Goal: Transaction & Acquisition: Purchase product/service

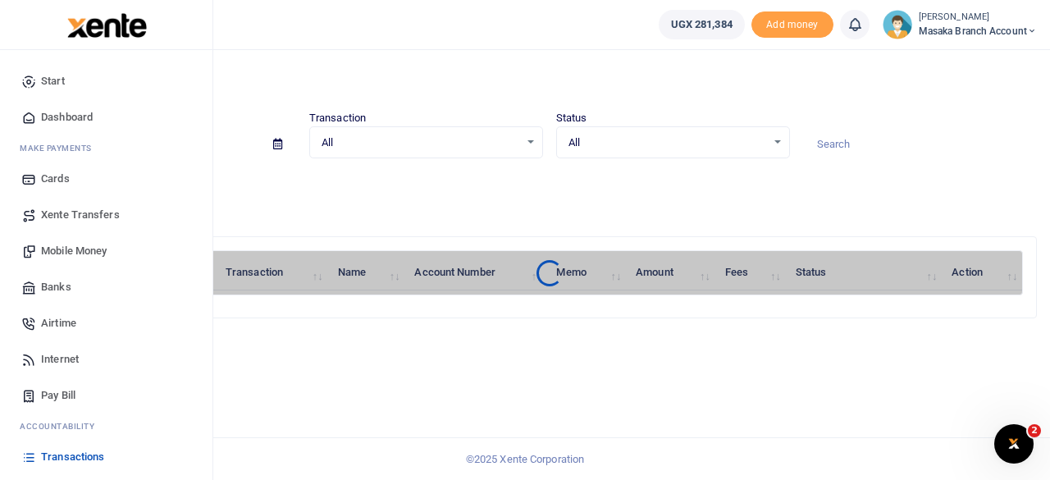
click at [71, 253] on span "Mobile Money" at bounding box center [74, 251] width 66 height 16
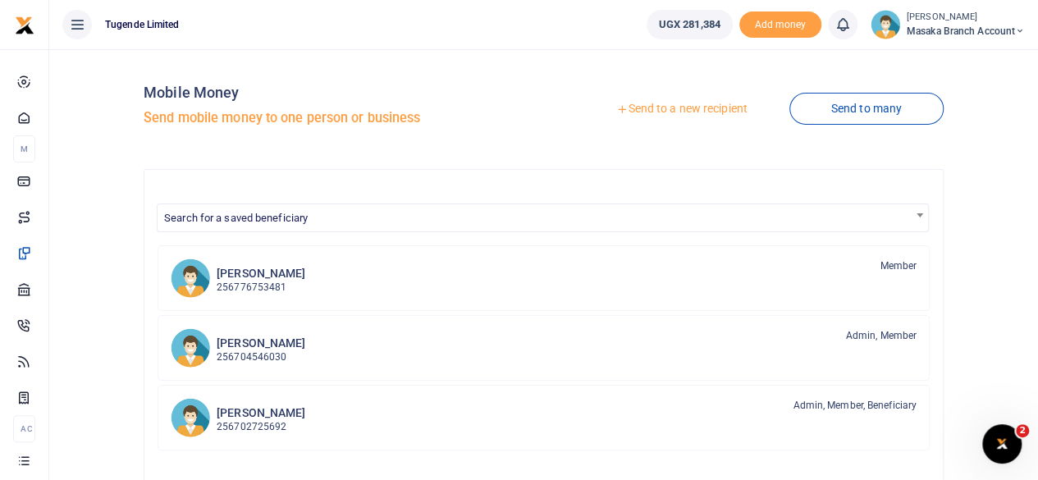
click at [659, 103] on link "Send to a new recipient" at bounding box center [681, 109] width 214 height 30
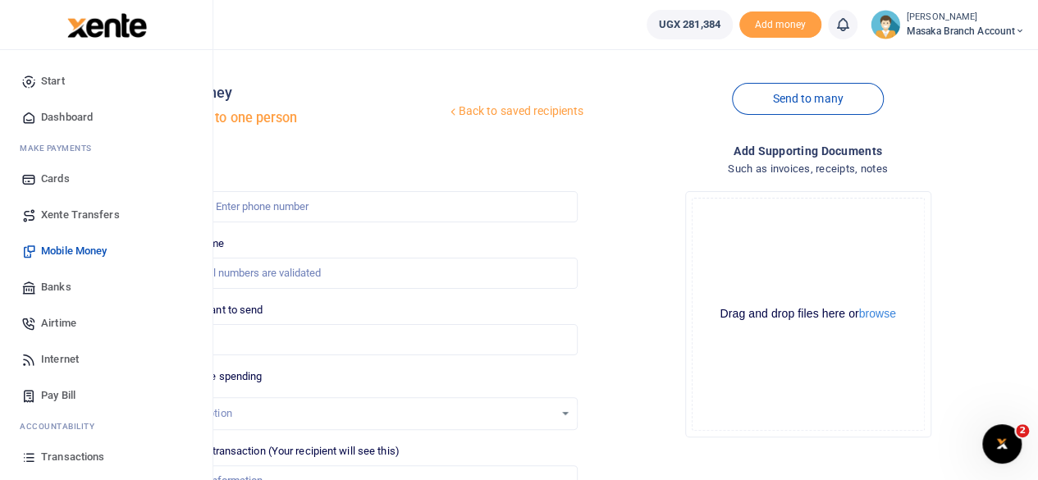
click at [69, 263] on link "Mobile Money" at bounding box center [106, 251] width 186 height 36
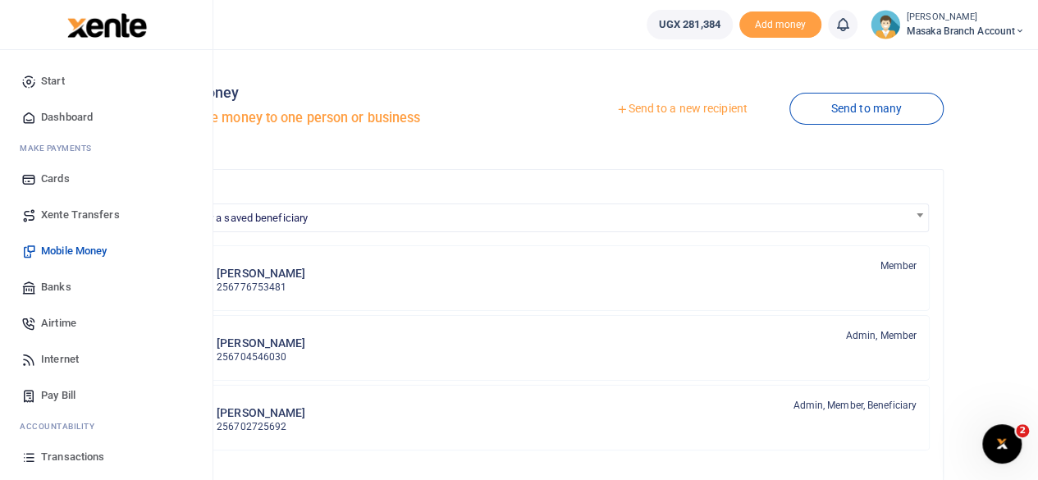
click at [97, 456] on span "Transactions" at bounding box center [72, 457] width 63 height 16
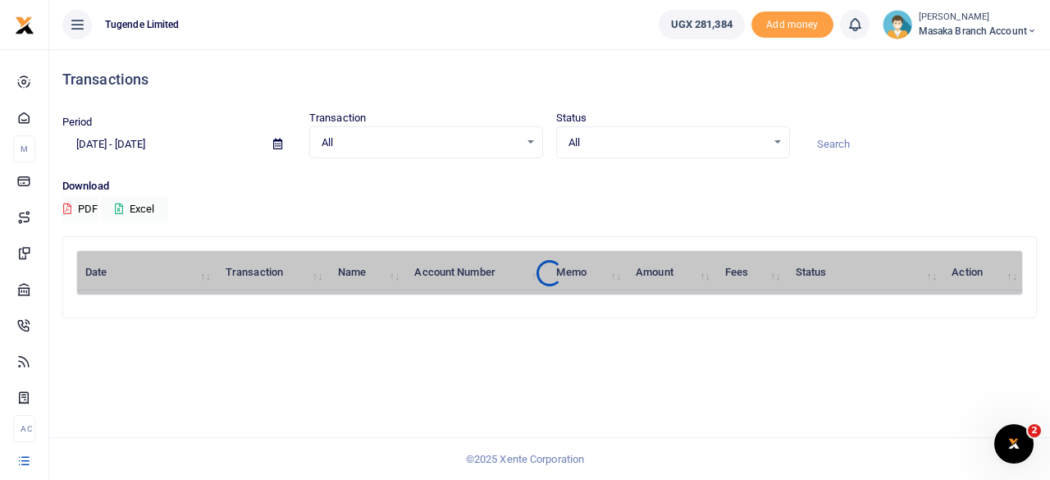
click at [1049, 304] on div "Transactions Period 08/03/2025 - 09/01/2025 Transaction All Select an option...…" at bounding box center [549, 264] width 1001 height 431
click at [1049, 383] on div "Transactions Period [DATE] - [DATE] Transaction All Select an option... All Air…" at bounding box center [549, 264] width 1001 height 431
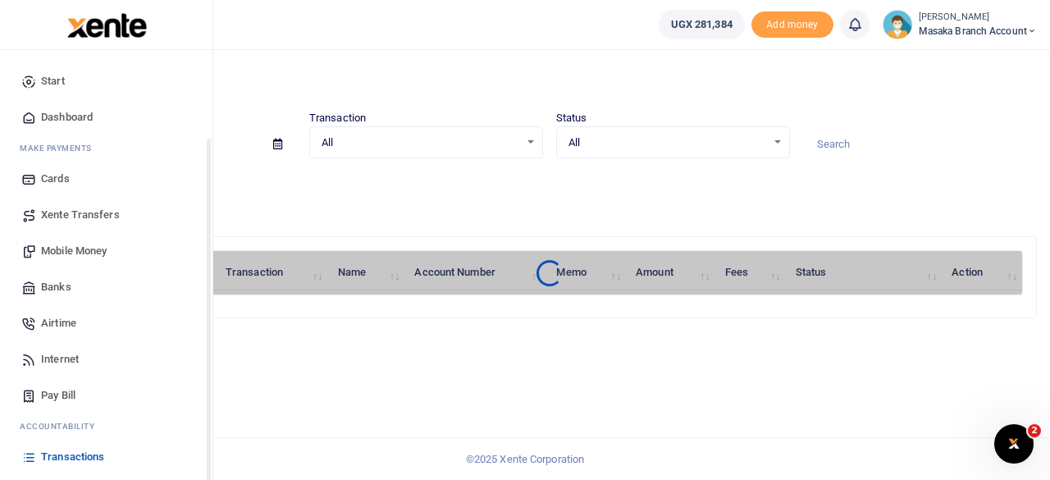
scroll to position [105, 0]
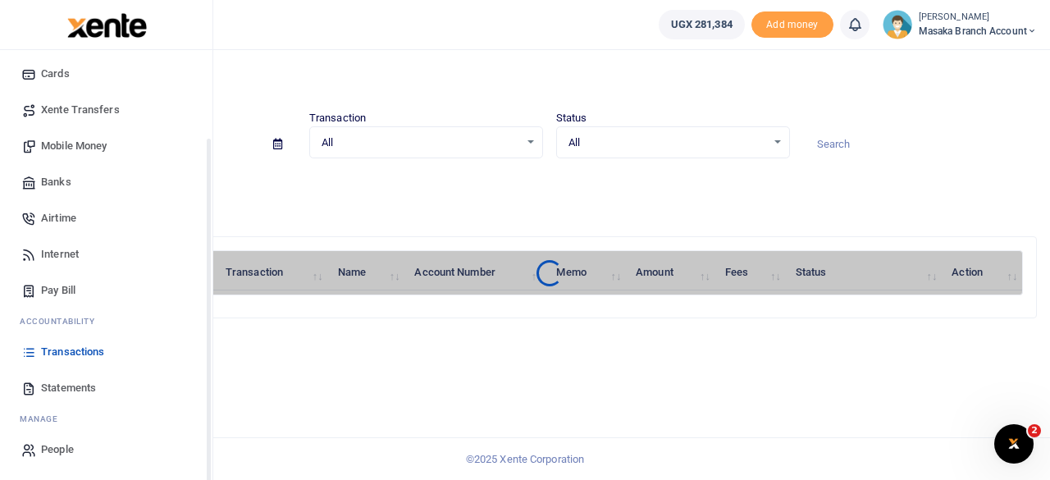
click at [207, 460] on div "Start Dashboard M ake Payments Cards Xente Transfers Mobile Money Banks Airtime…" at bounding box center [106, 213] width 212 height 536
click at [86, 359] on span "Transactions" at bounding box center [72, 352] width 63 height 16
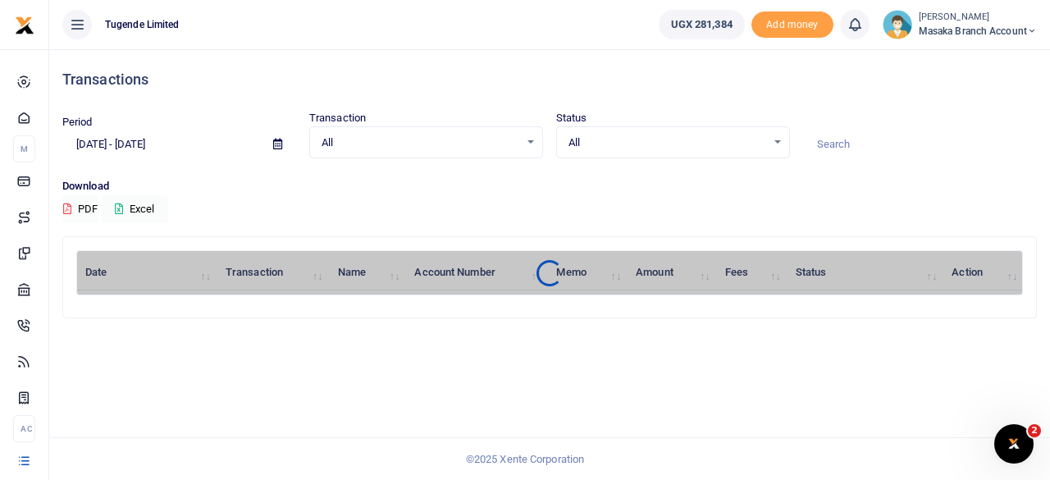
click at [86, 359] on div "Transactions Period [DATE] - [DATE] Transaction All Select an option... All Air…" at bounding box center [549, 264] width 1001 height 431
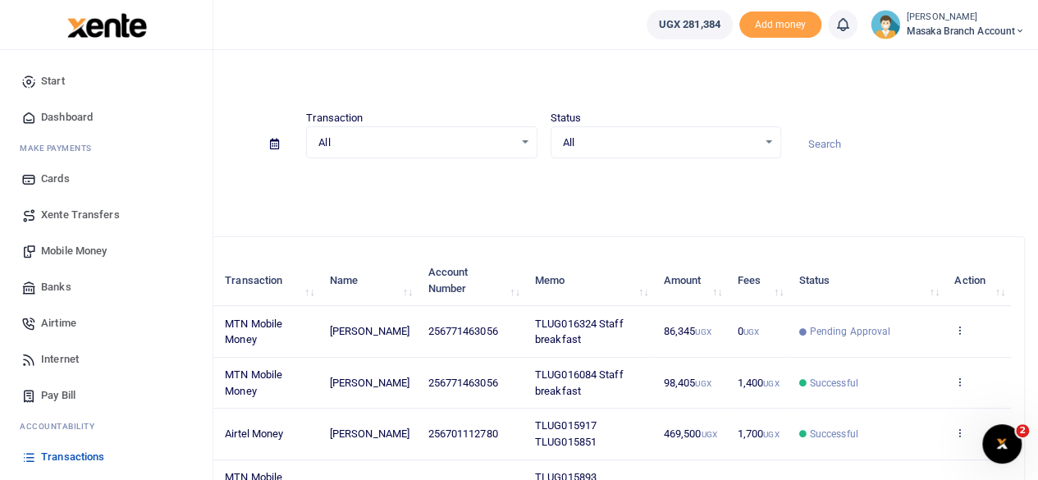
click at [83, 256] on span "Mobile Money" at bounding box center [74, 251] width 66 height 16
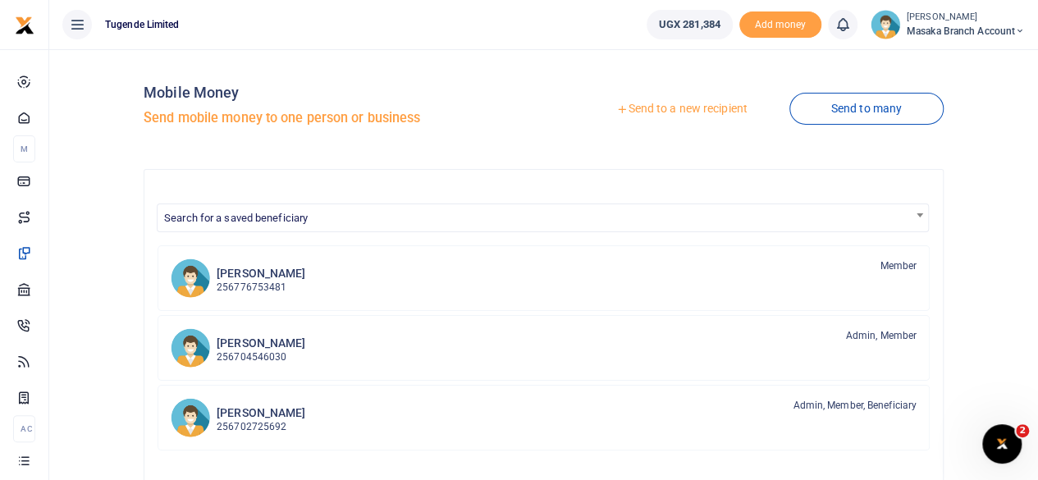
click at [676, 110] on link "Send to a new recipient" at bounding box center [681, 109] width 214 height 30
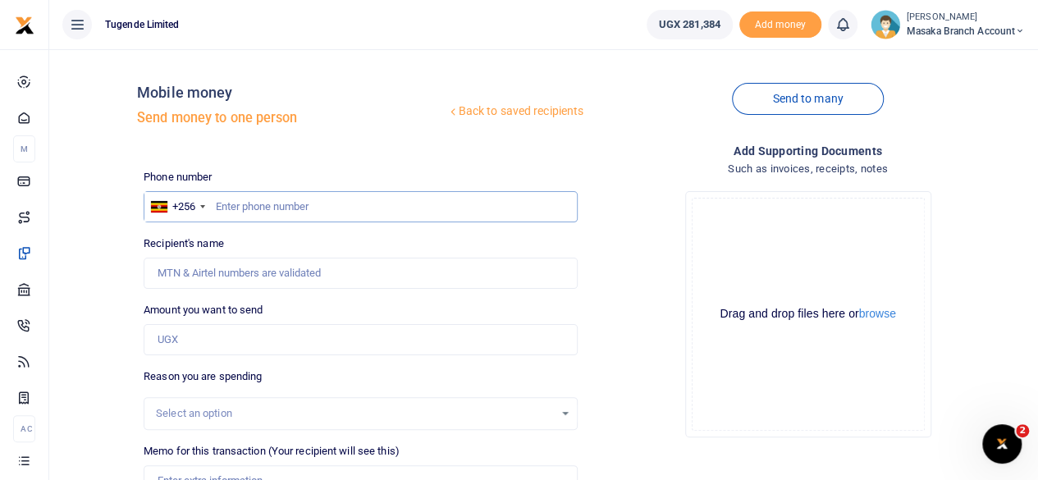
click at [267, 200] on input "text" at bounding box center [361, 206] width 434 height 31
type input "771463056"
type input "[PERSON_NAME]"
type input "771463056"
click at [221, 336] on input "Amount you want to send" at bounding box center [361, 339] width 434 height 31
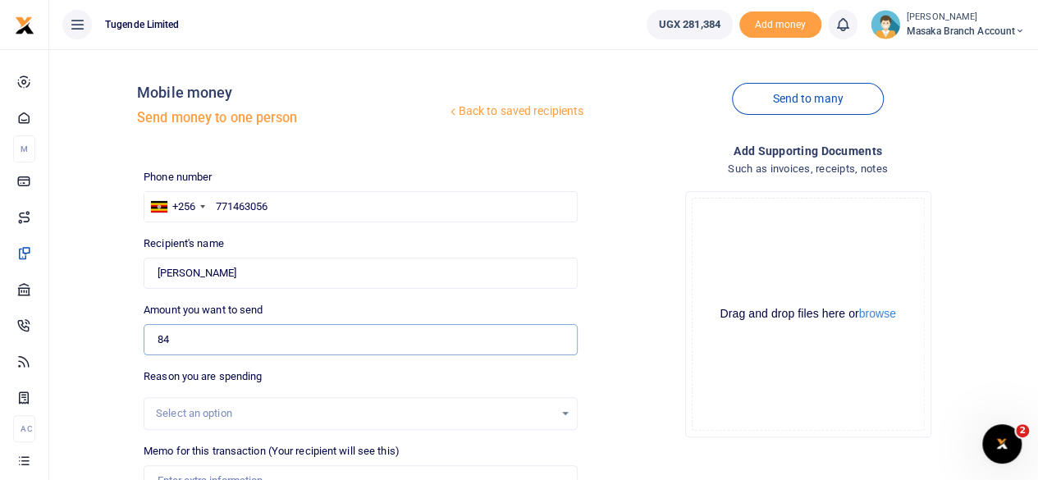
type input "84,000"
click at [336, 401] on div "Select an option" at bounding box center [361, 413] width 434 height 33
click at [308, 408] on div "Select an option" at bounding box center [355, 413] width 398 height 16
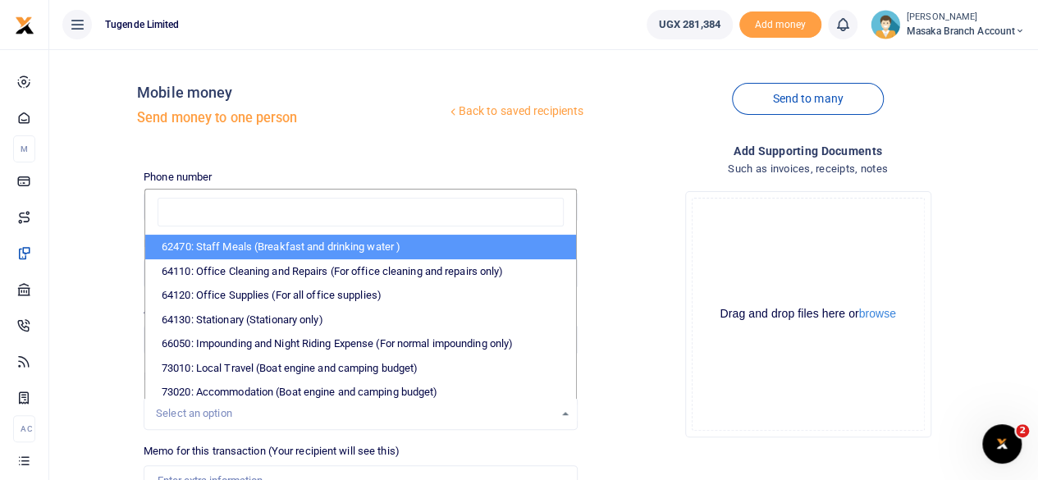
click at [285, 240] on li "62470: Staff Meals (Breakfast and drinking water )" at bounding box center [360, 247] width 431 height 25
select select "23"
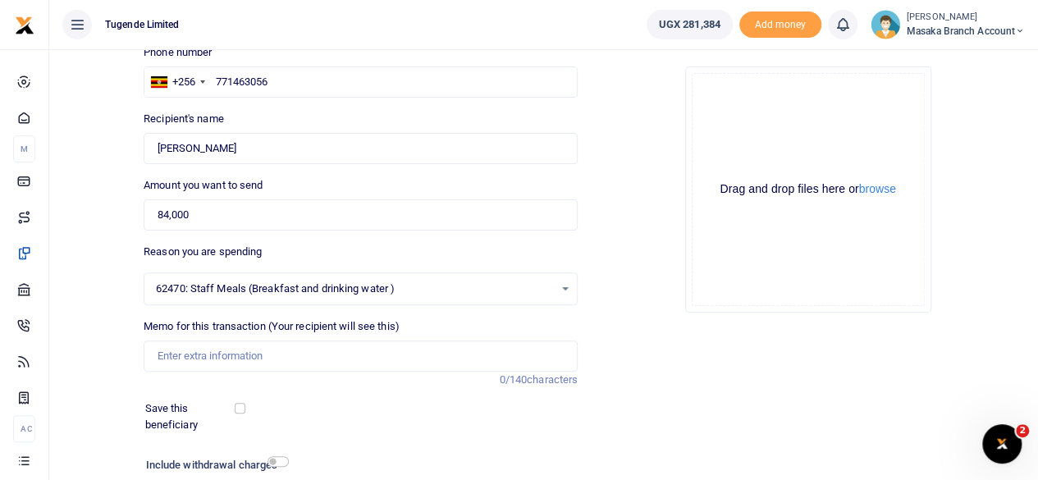
scroll to position [131, 0]
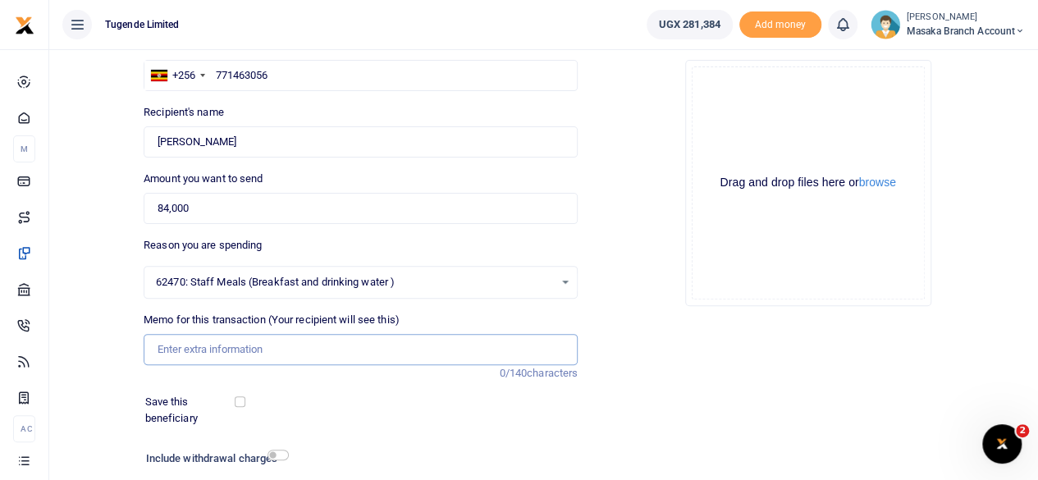
click at [357, 345] on input "Memo for this transaction (Your recipient will see this)" at bounding box center [361, 349] width 434 height 31
type input "TLUG016325 Staff breakfast"
click at [277, 451] on input "checkbox" at bounding box center [277, 455] width 21 height 11
checkbox input "true"
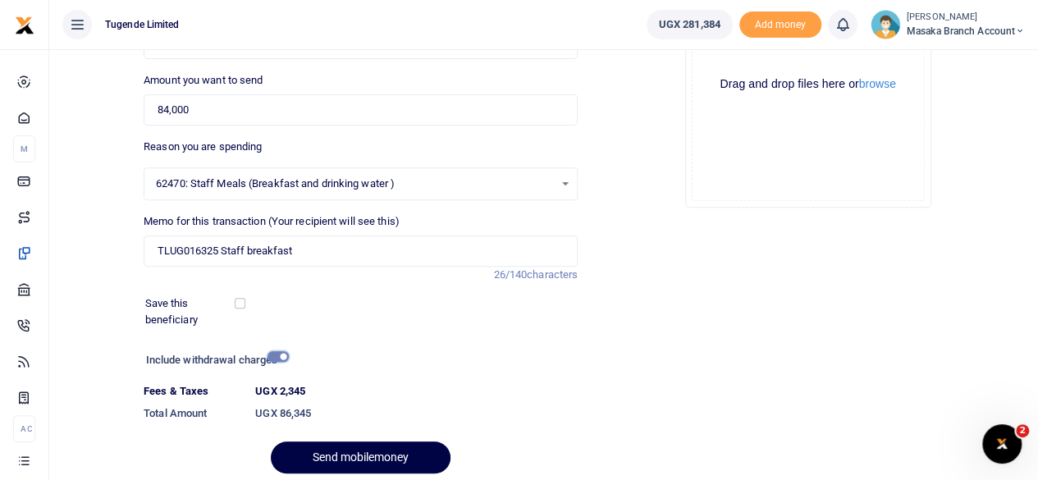
scroll to position [263, 0]
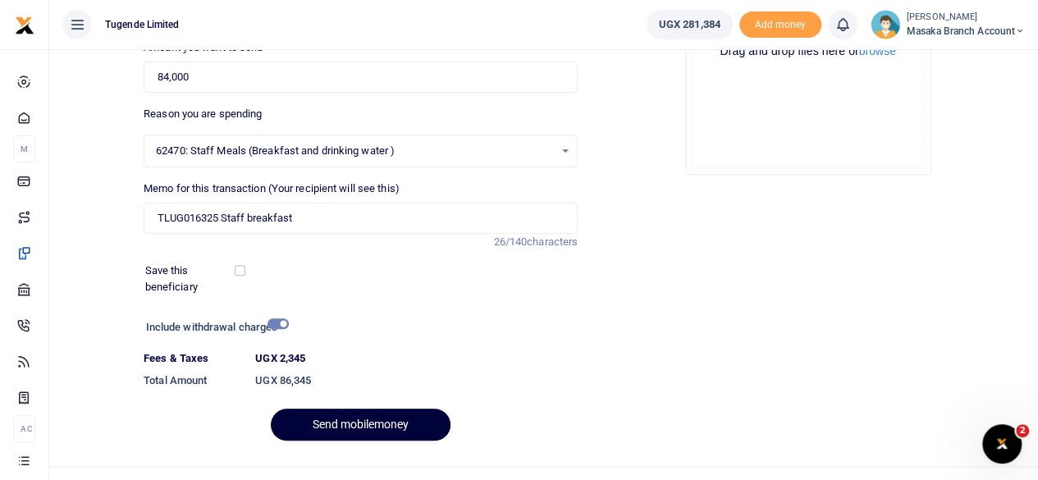
click at [403, 429] on button "Send mobilemoney" at bounding box center [361, 425] width 180 height 32
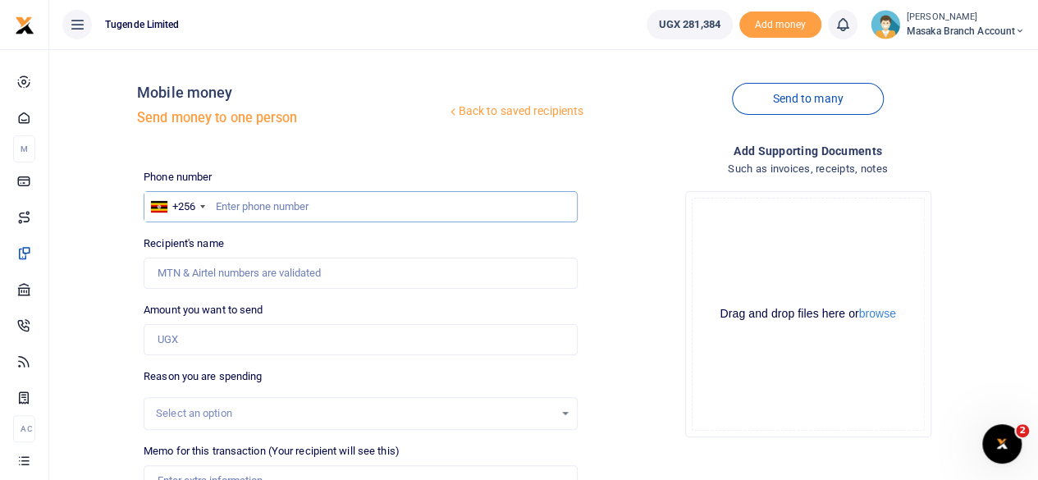
click at [296, 206] on input "text" at bounding box center [361, 206] width 434 height 31
type input "701112780"
type input "Godfrey Kasasa"
type input "701112780"
click at [240, 340] on input "Amount you want to send" at bounding box center [361, 339] width 434 height 31
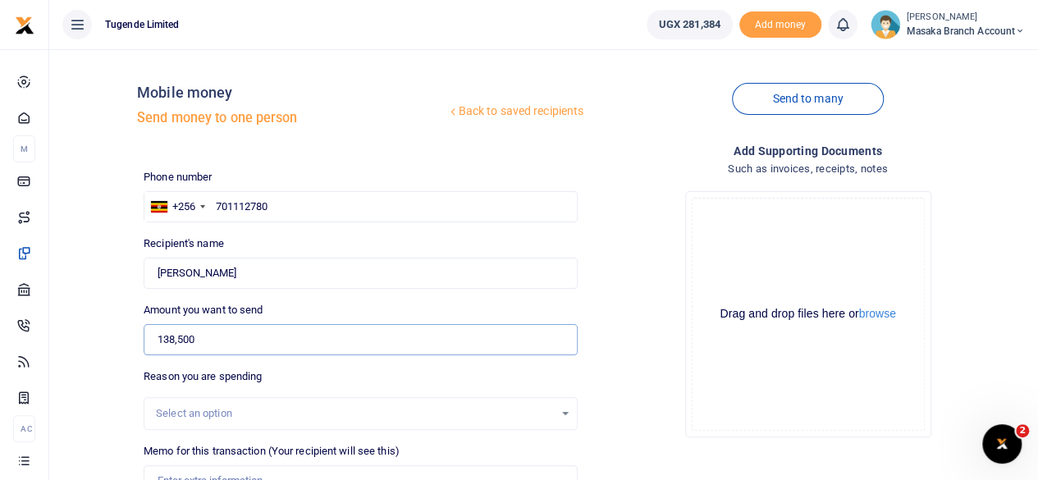
type input "138,500"
click at [336, 414] on div "Select an option" at bounding box center [355, 413] width 398 height 16
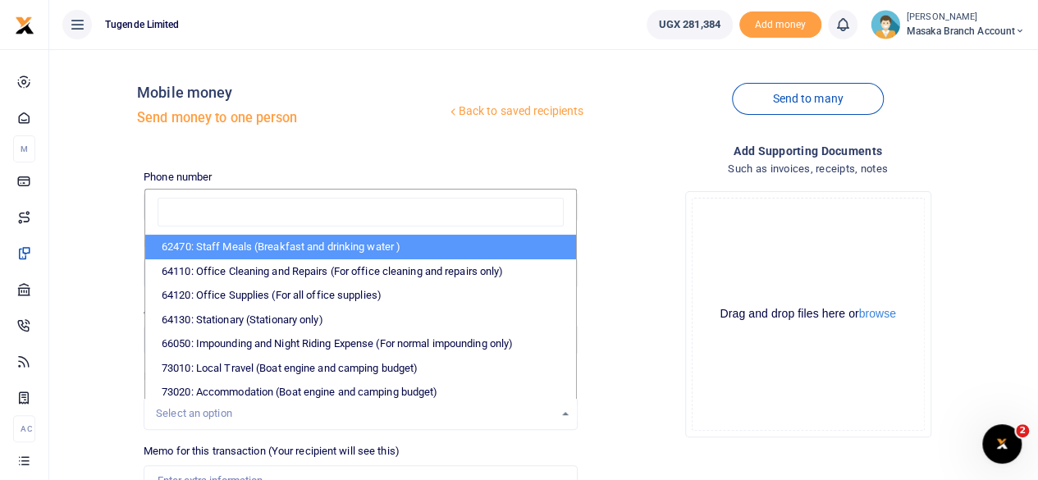
click at [246, 244] on li "62470: Staff Meals (Breakfast and drinking water )" at bounding box center [360, 247] width 431 height 25
select select "23"
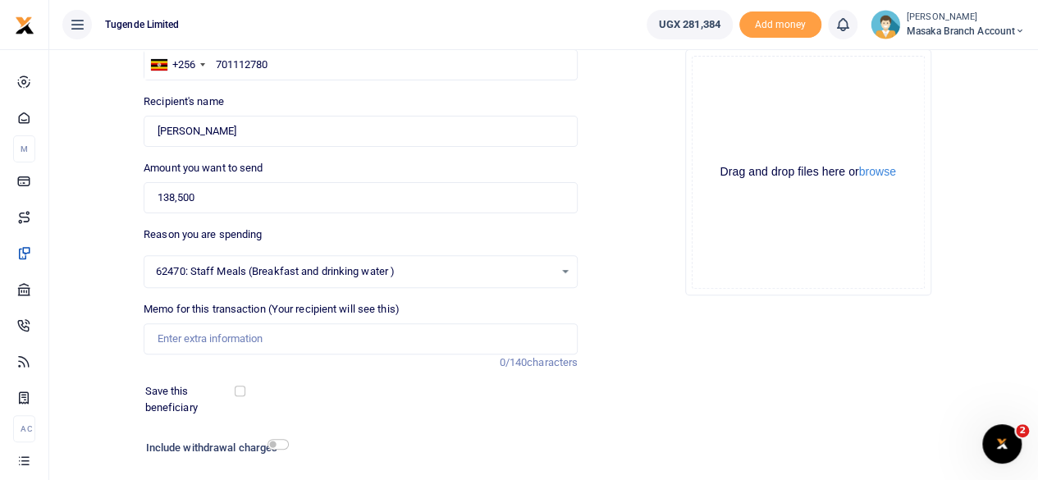
scroll to position [164, 0]
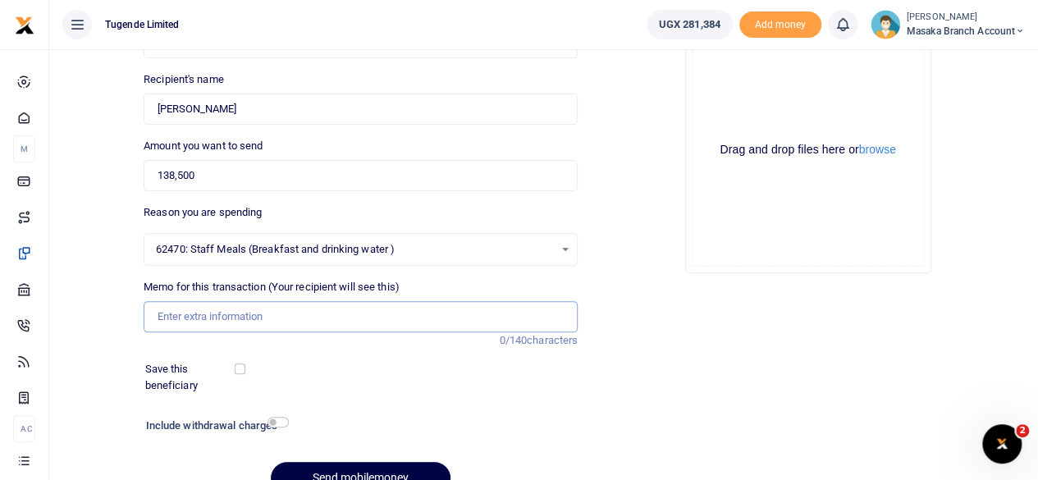
click at [371, 322] on input "Memo for this transaction (Your recipient will see this)" at bounding box center [361, 316] width 434 height 31
type input "TLUG016324"
click at [530, 378] on div "Save this beneficiary" at bounding box center [351, 377] width 424 height 32
click at [391, 472] on div at bounding box center [386, 470] width 20 height 20
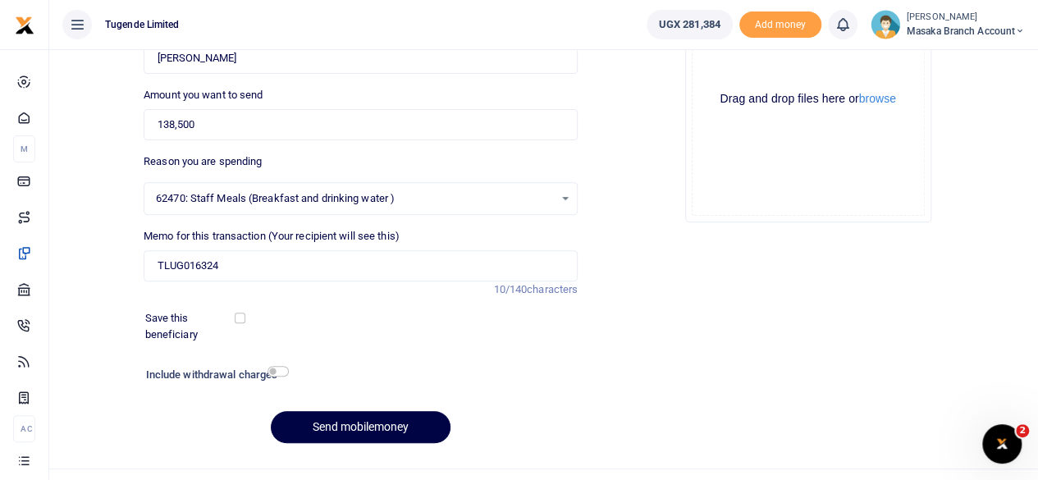
scroll to position [230, 0]
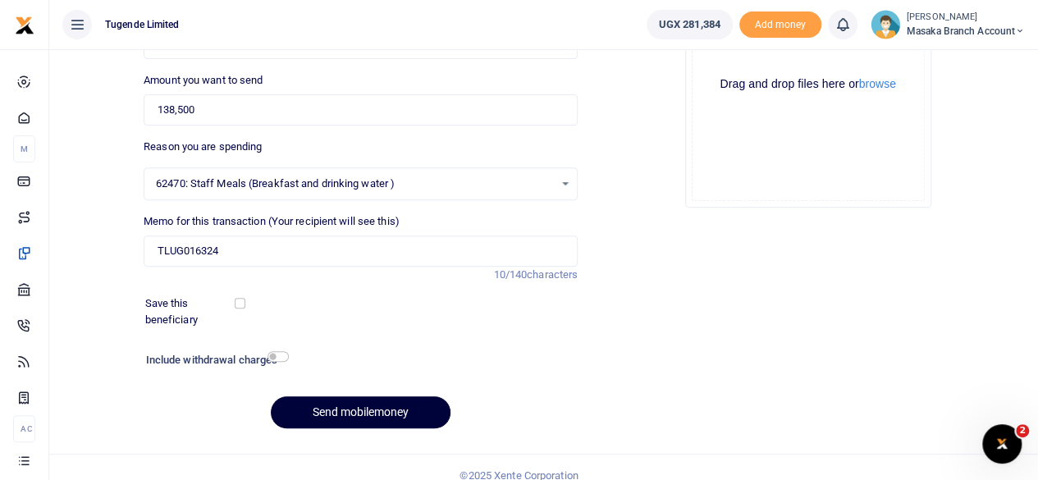
click at [349, 411] on button "Send mobilemoney" at bounding box center [361, 412] width 180 height 32
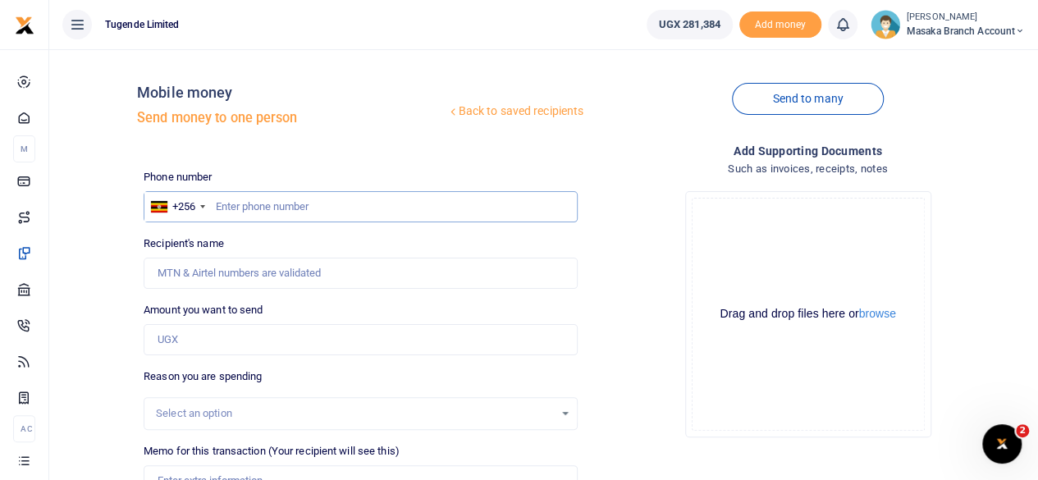
click at [296, 206] on input "text" at bounding box center [361, 206] width 434 height 31
click at [296, 206] on input "7" at bounding box center [361, 206] width 434 height 31
type input "705793932"
type input "[PERSON_NAME]"
type input "705793932"
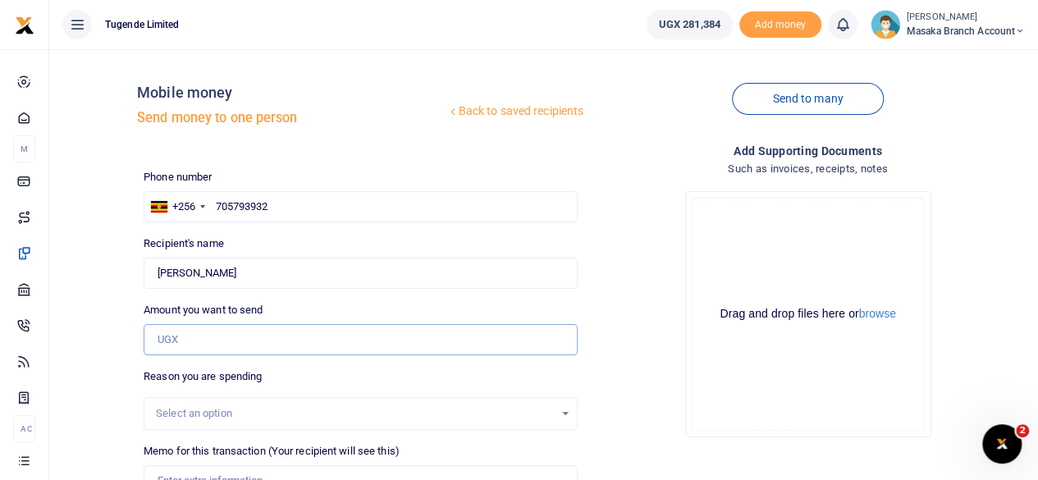
click at [225, 338] on input "Amount you want to send" at bounding box center [361, 339] width 434 height 31
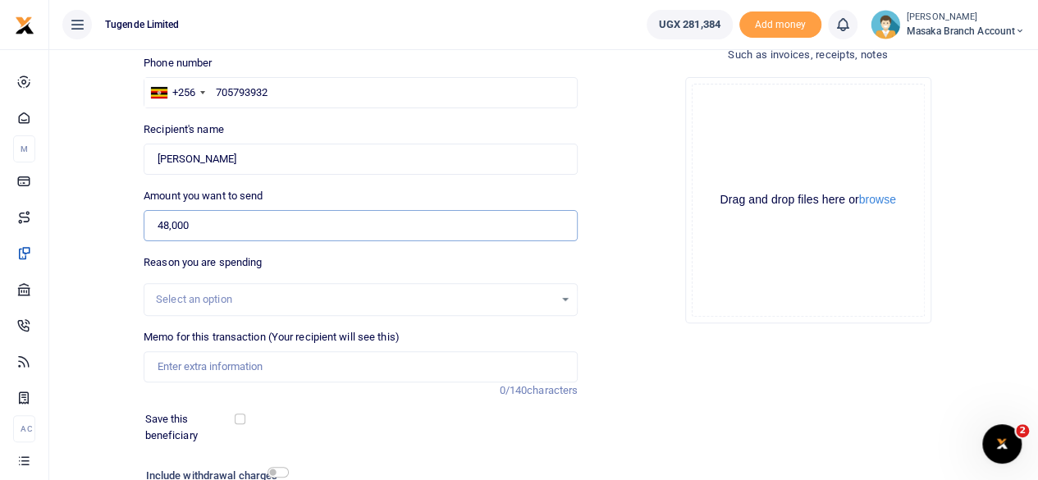
scroll to position [131, 0]
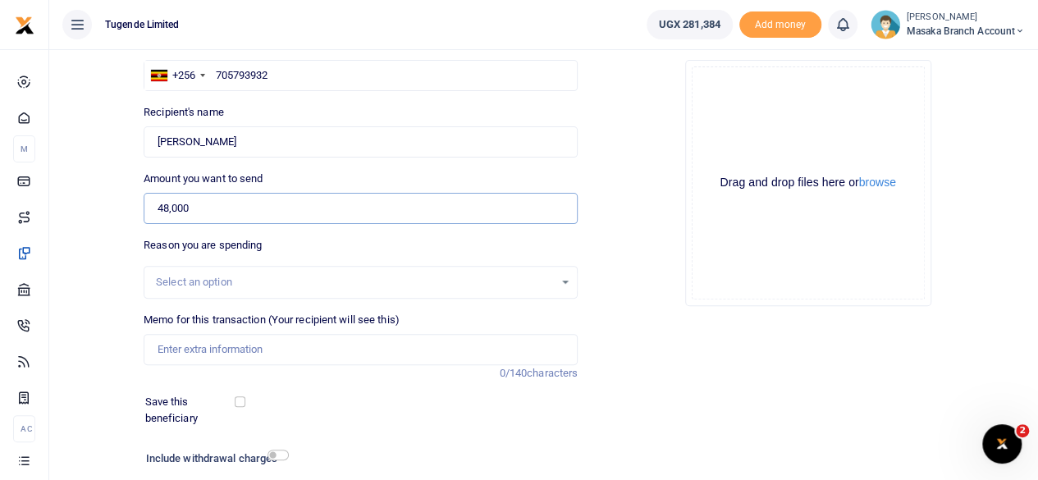
type input "48,000"
click at [313, 280] on div "Select an option" at bounding box center [355, 282] width 398 height 16
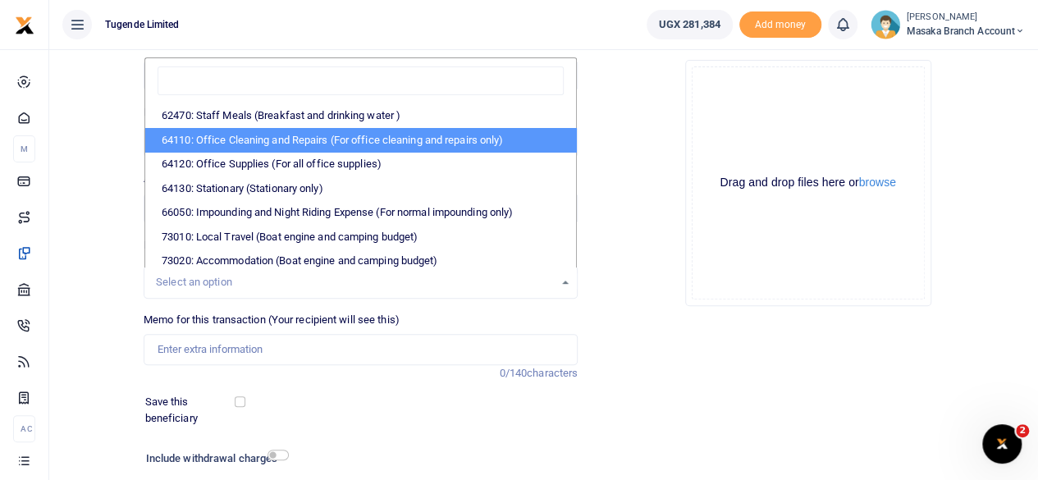
click at [223, 132] on li "64110: Office Cleaning and Repairs (For office cleaning and repairs only)" at bounding box center [360, 140] width 431 height 25
select select "24"
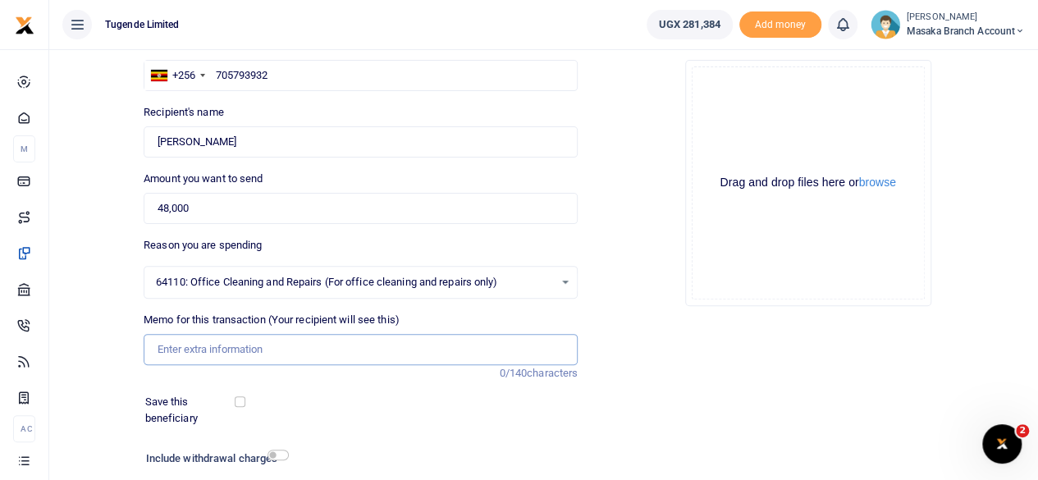
click at [277, 349] on input "Memo for this transaction (Your recipient will see this)" at bounding box center [361, 349] width 434 height 31
type input "TLUG016281"
click at [496, 436] on div "Phone number +256 Uganda +256 705793932 Phone is required. Recipient's name Fou…" at bounding box center [360, 289] width 447 height 502
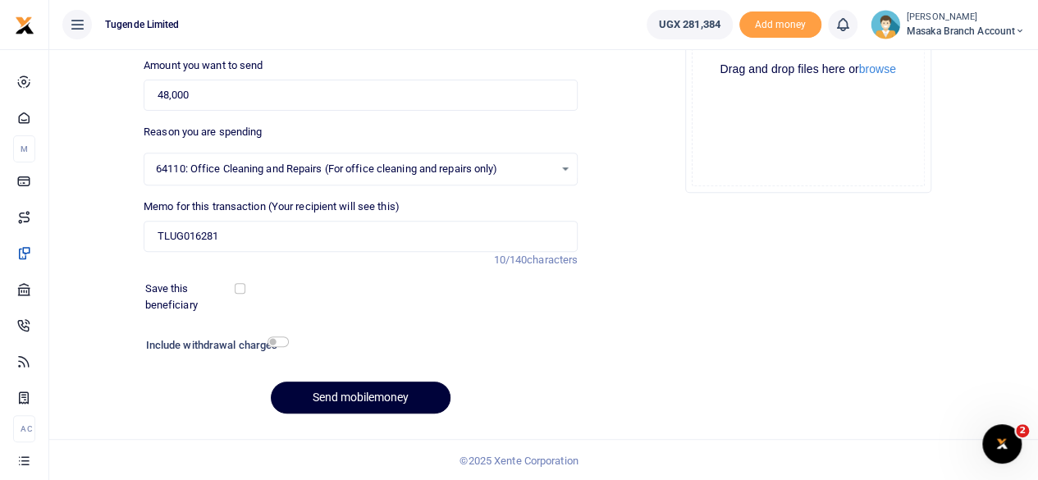
click at [363, 381] on button "Send mobilemoney" at bounding box center [361, 397] width 180 height 32
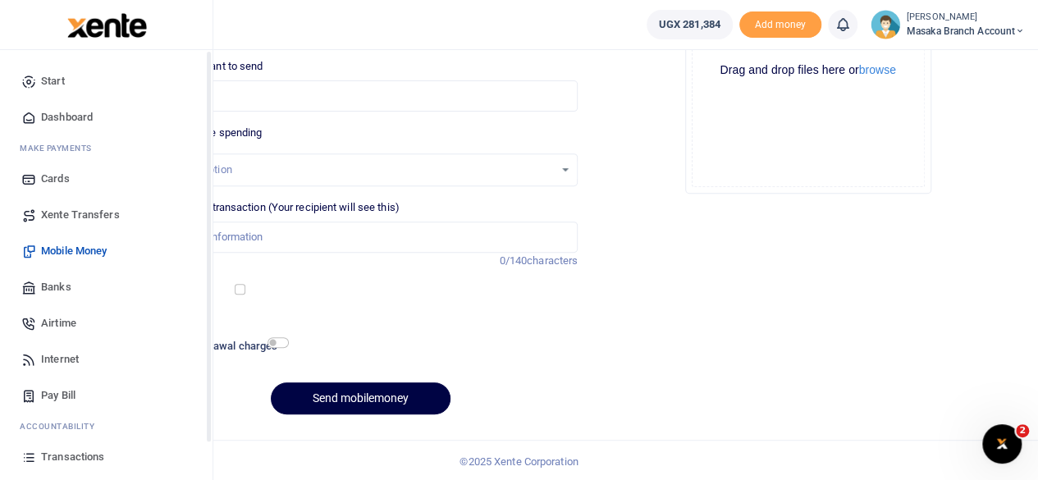
scroll to position [105, 0]
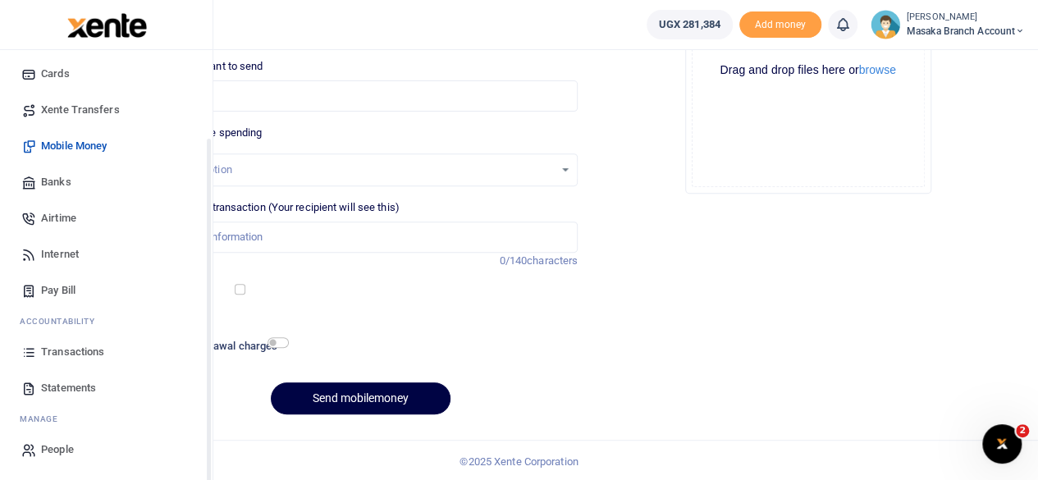
click at [207, 459] on div "Start Dashboard M ake Payments Cards Xente Transfers Mobile Money Banks Airtime…" at bounding box center [106, 213] width 212 height 536
click at [71, 383] on span "Statements" at bounding box center [68, 388] width 55 height 16
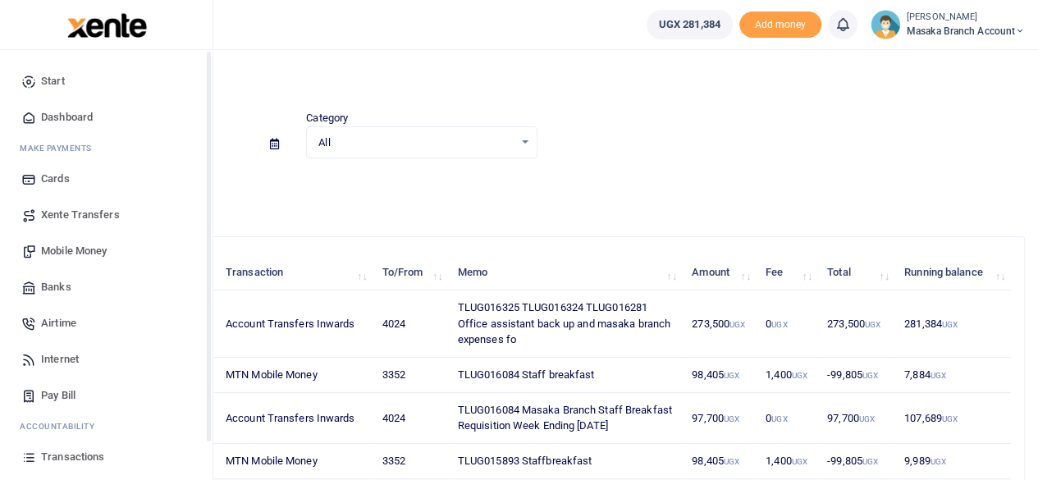
scroll to position [105, 0]
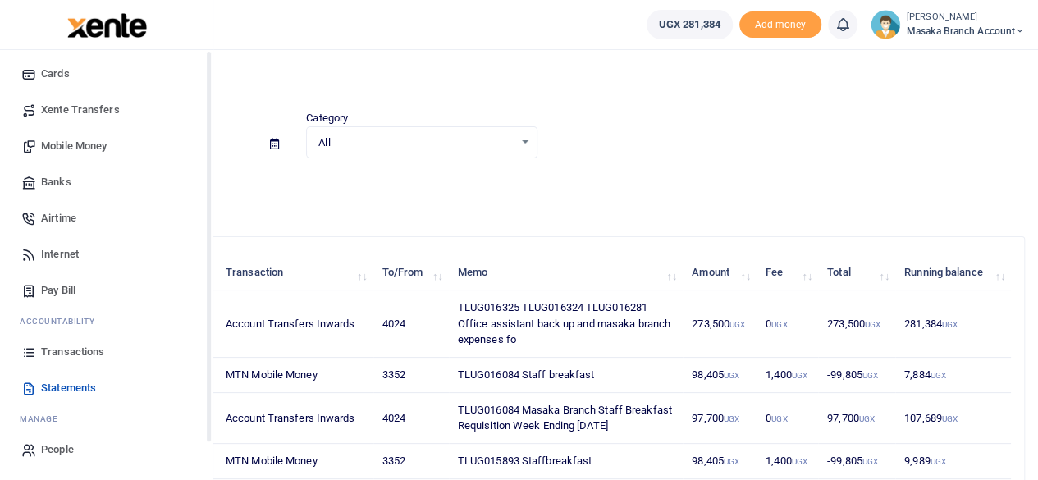
click at [209, 452] on div "Start Dashboard M ake Payments Cards Xente Transfers Mobile Money Banks Airtime…" at bounding box center [106, 213] width 212 height 536
click at [51, 350] on span "Transactions" at bounding box center [72, 352] width 63 height 16
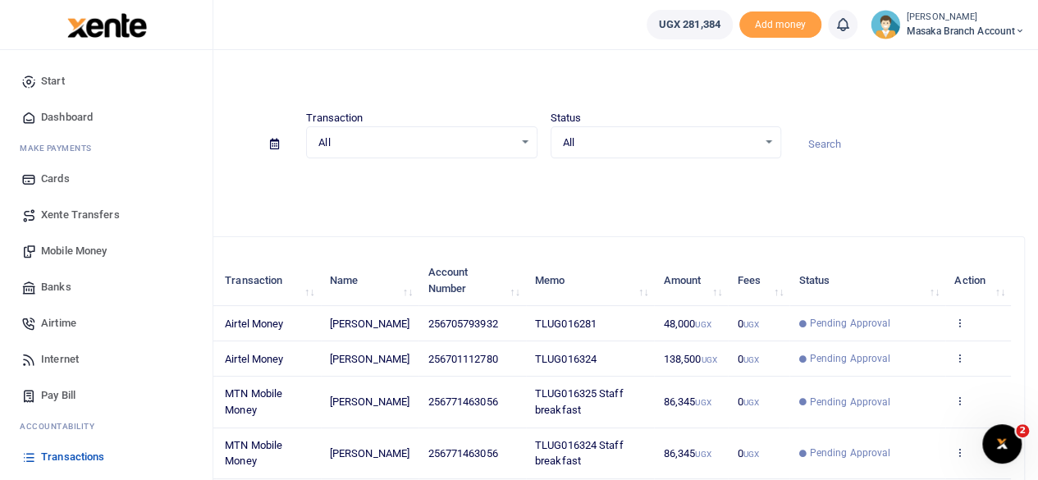
click at [53, 254] on span "Mobile Money" at bounding box center [74, 251] width 66 height 16
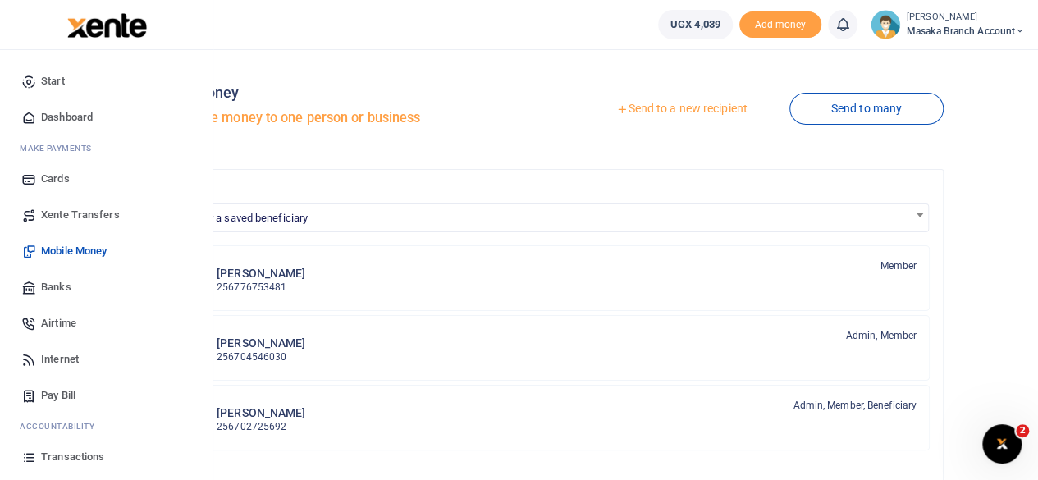
click at [85, 457] on span "Transactions" at bounding box center [72, 457] width 63 height 16
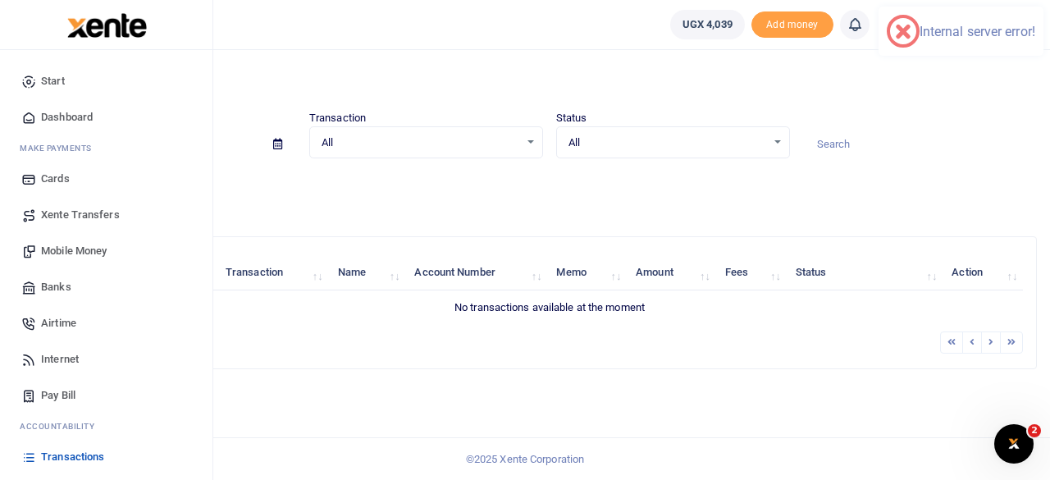
click at [89, 251] on span "Mobile Money" at bounding box center [74, 251] width 66 height 16
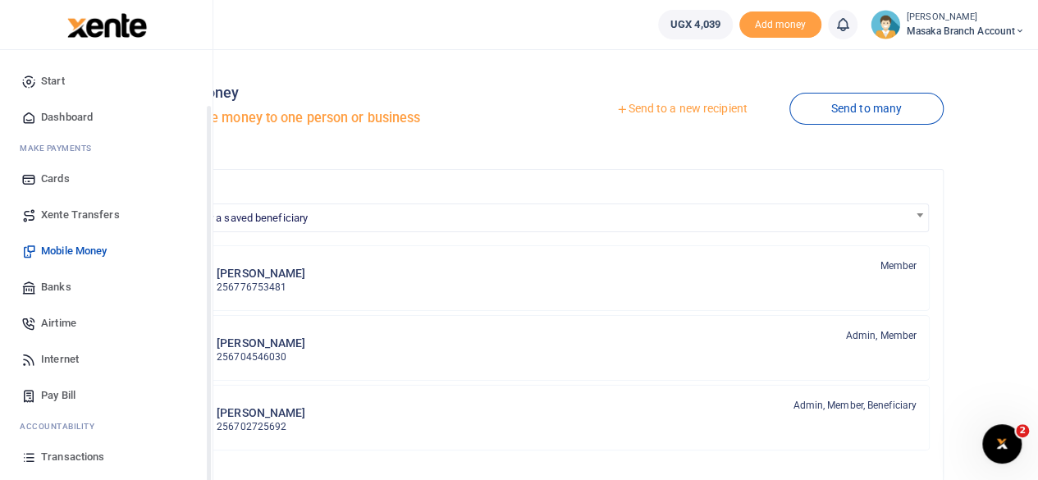
scroll to position [105, 0]
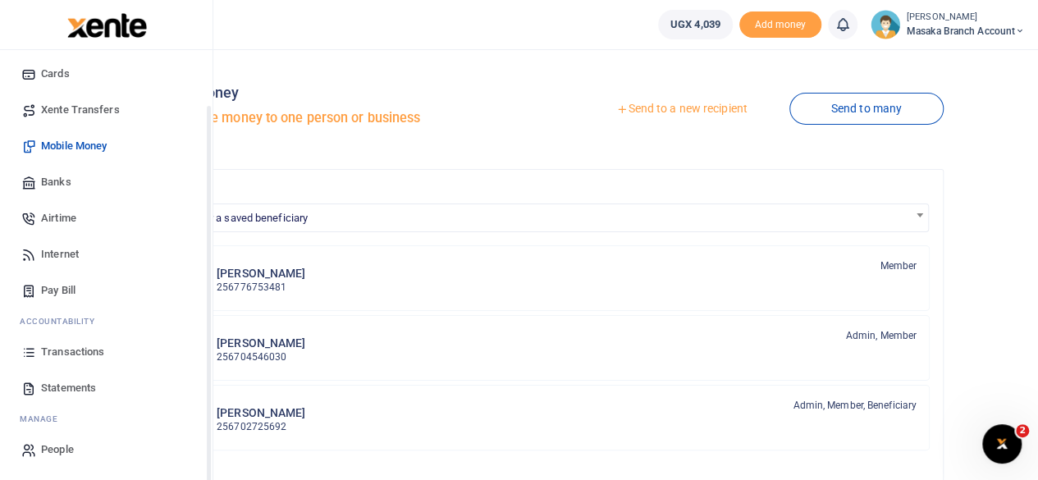
click at [207, 449] on div "Start Dashboard M ake Payments Cards Xente Transfers Mobile Money Banks Airtime…" at bounding box center [106, 213] width 212 height 536
click at [53, 347] on span "Transactions" at bounding box center [72, 352] width 63 height 16
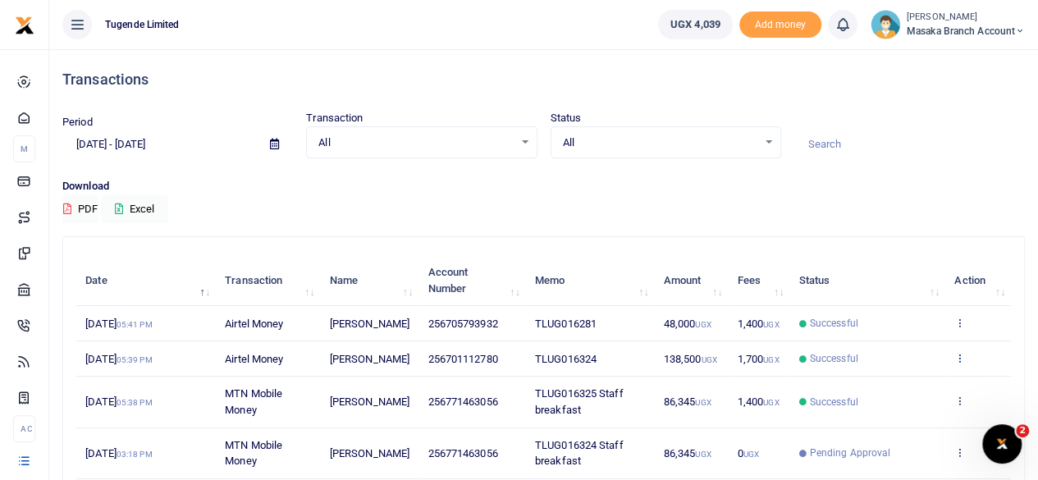
click at [963, 360] on icon at bounding box center [959, 357] width 11 height 11
click at [855, 384] on icon at bounding box center [853, 382] width 11 height 11
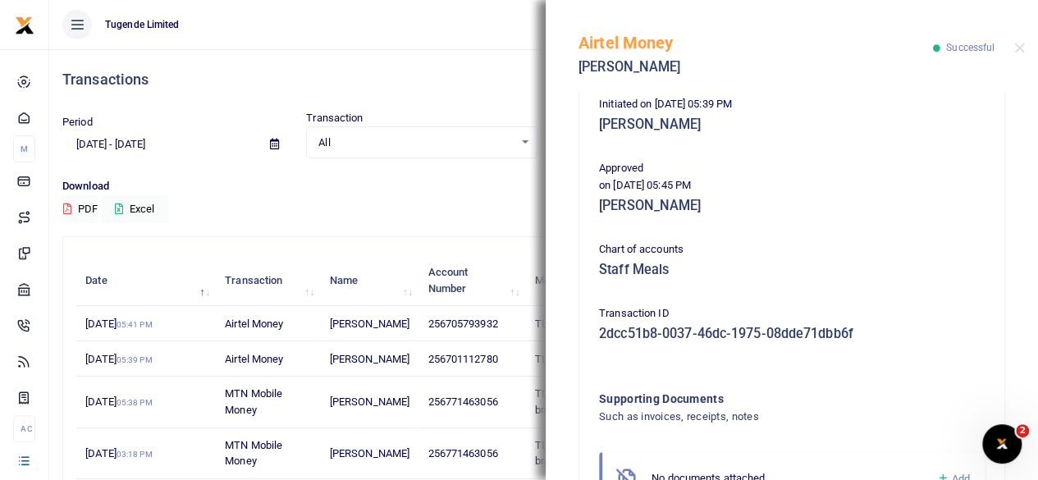
scroll to position [456, 0]
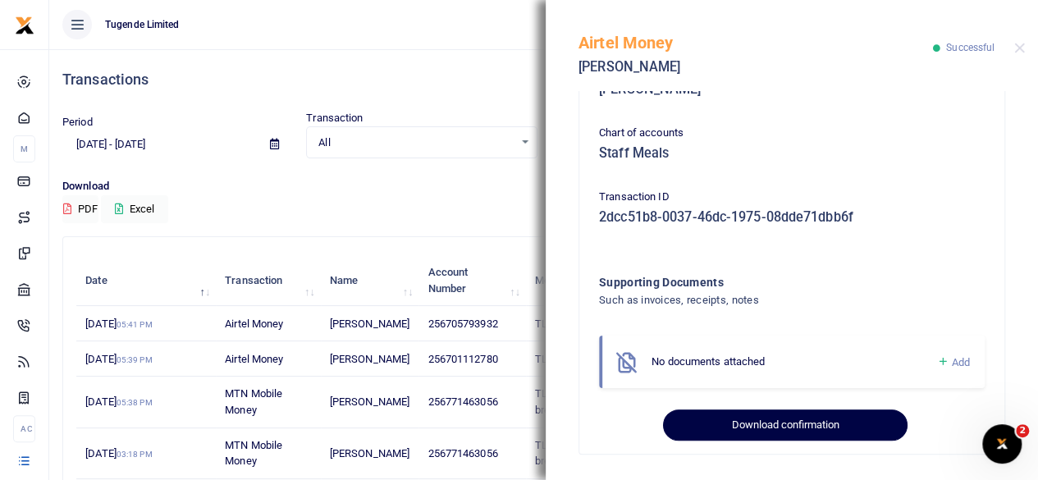
click at [827, 429] on button "Download confirmation" at bounding box center [785, 424] width 244 height 31
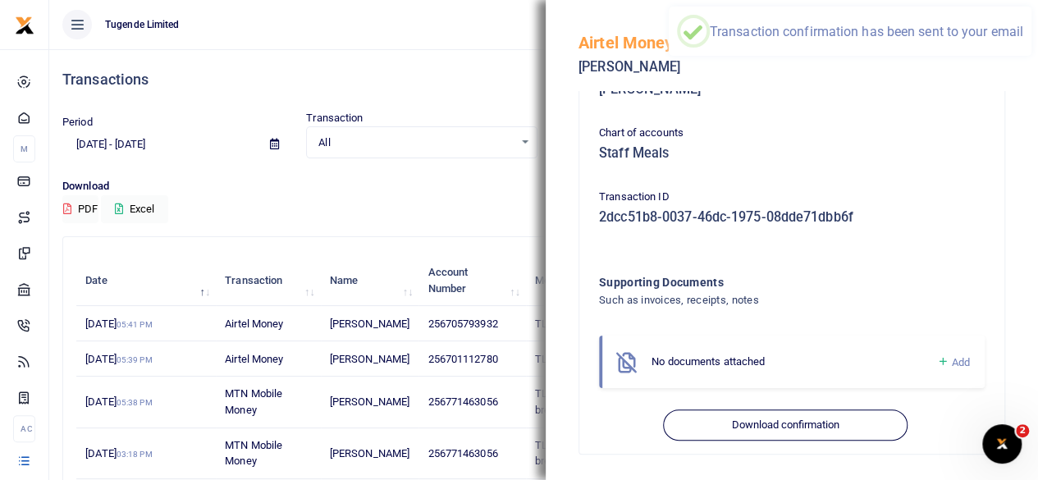
click at [459, 194] on p "Download" at bounding box center [543, 186] width 962 height 17
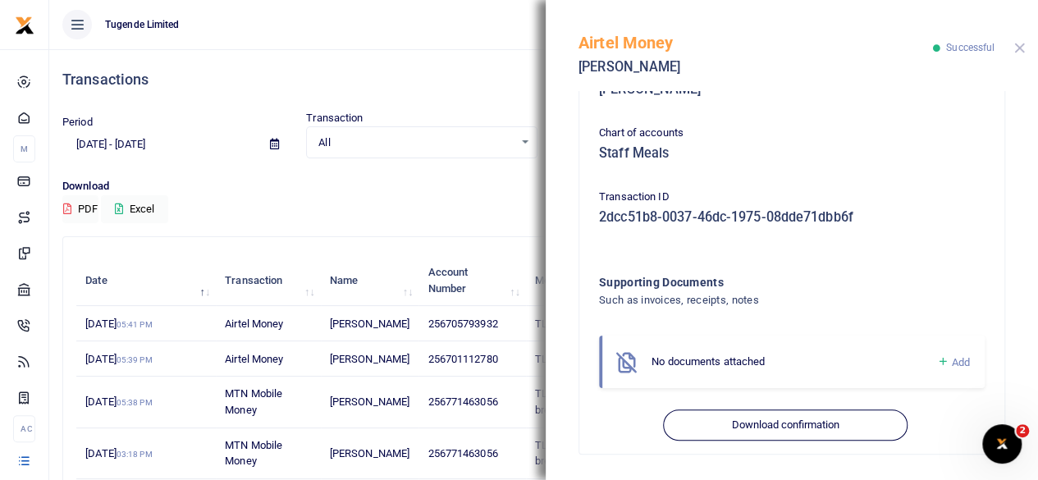
click at [1020, 47] on button "Close" at bounding box center [1019, 48] width 11 height 11
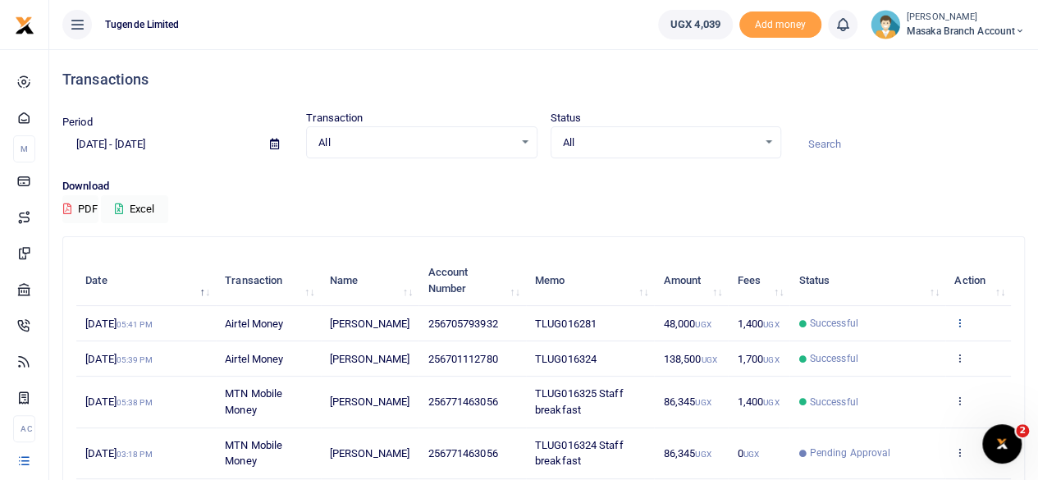
click at [956, 325] on icon at bounding box center [959, 322] width 11 height 11
click at [892, 347] on link "View details" at bounding box center [900, 350] width 130 height 23
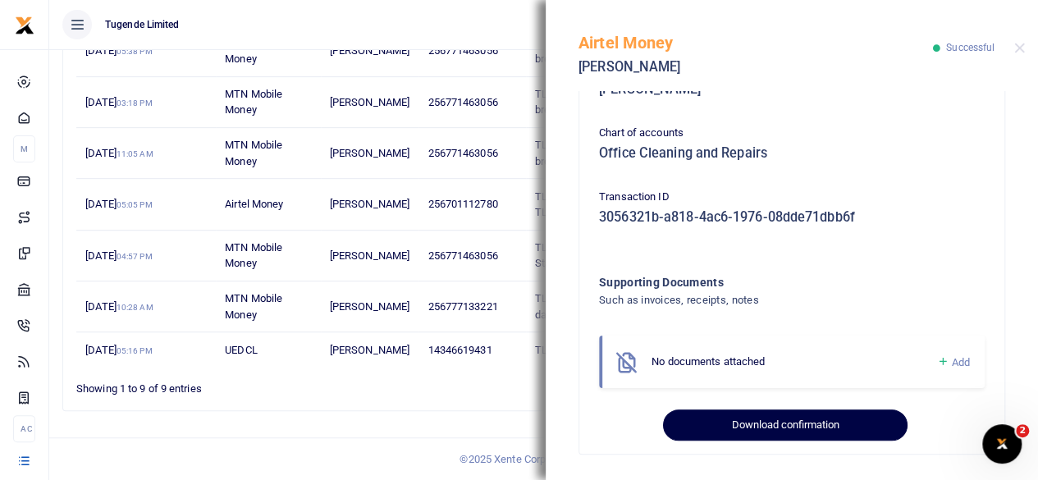
click at [825, 427] on button "Download confirmation" at bounding box center [785, 424] width 244 height 31
